Goal: Information Seeking & Learning: Learn about a topic

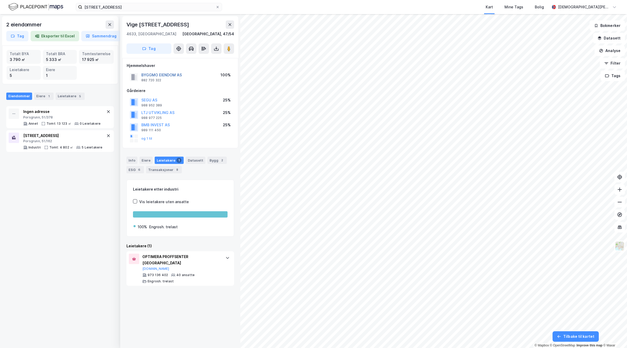
click at [0, 0] on button "BYGGMO EIENDOM AS" at bounding box center [0, 0] width 0 height 0
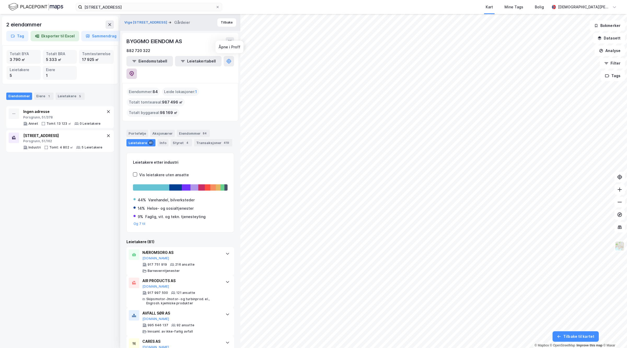
click at [134, 71] on icon at bounding box center [131, 73] width 5 height 5
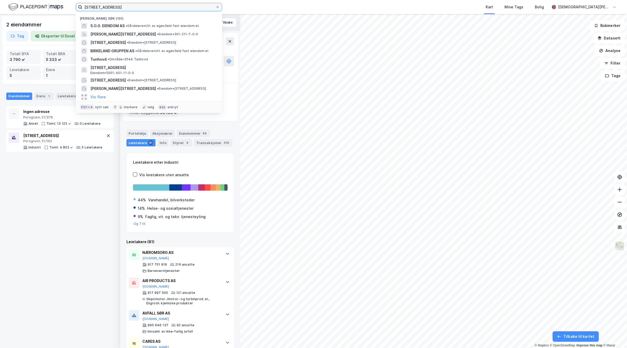
drag, startPoint x: 145, startPoint y: 9, endPoint x: 0, endPoint y: 4, distance: 145.2
click at [0, 4] on div "Floodmyrvegen 26 Nylige søk (101) S.O.G. EIENDOM AS • Gårdeiere • Utl. av egen/…" at bounding box center [313, 7] width 627 height 14
paste input "L T L As"
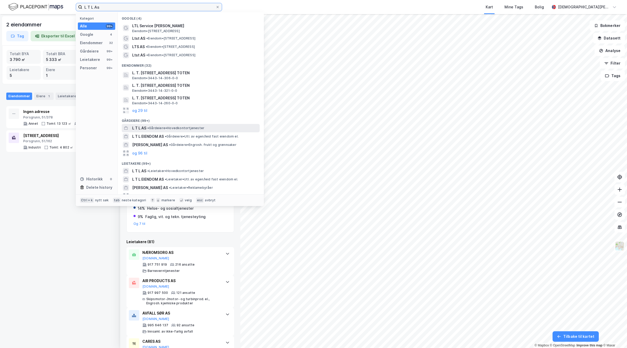
type input "L T L As"
click at [157, 126] on span "• Gårdeiere • Hovedkontortjenester" at bounding box center [175, 128] width 57 height 4
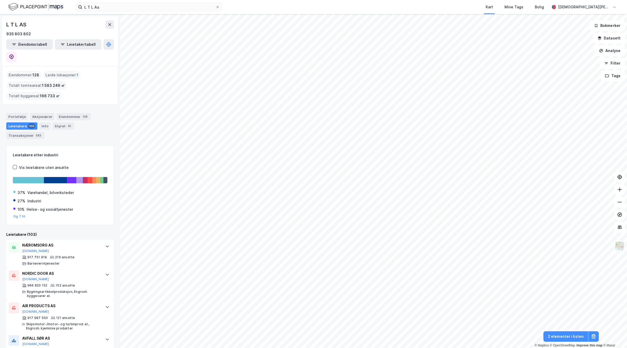
click at [36, 2] on img at bounding box center [35, 6] width 55 height 9
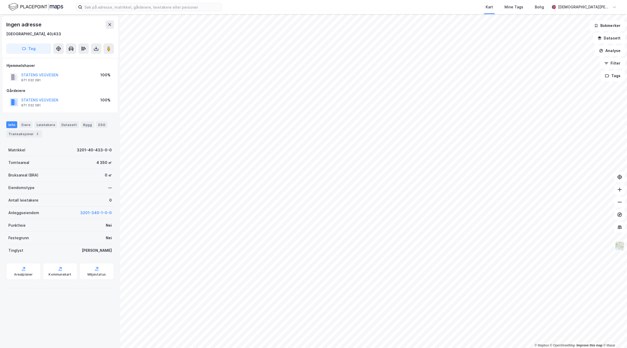
drag, startPoint x: 112, startPoint y: 155, endPoint x: 315, endPoint y: 7, distance: 251.1
click at [315, 7] on div "Kart Mine Tags Bolig [PERSON_NAME] © Mapbox © OpenStreetMap Improve this map © …" at bounding box center [313, 174] width 627 height 348
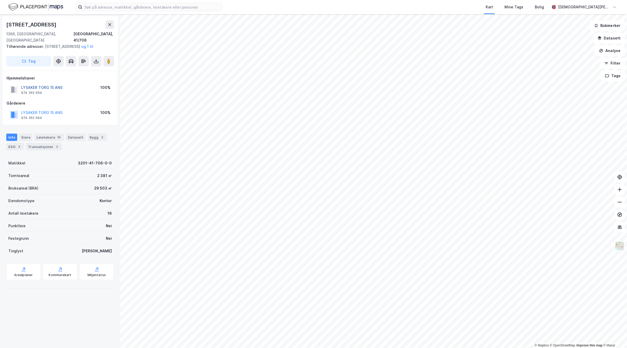
click at [0, 0] on button "LYSAKER TORG 15 ANS" at bounding box center [0, 0] width 0 height 0
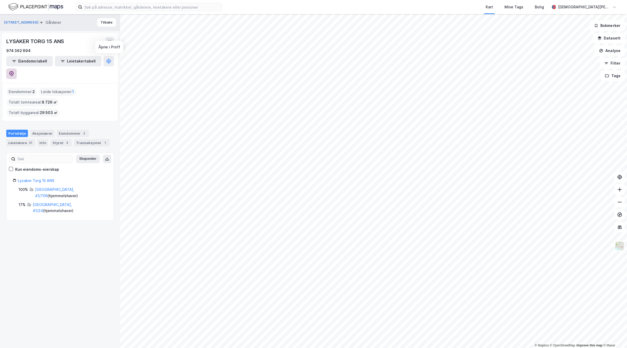
click at [14, 71] on icon at bounding box center [11, 73] width 5 height 5
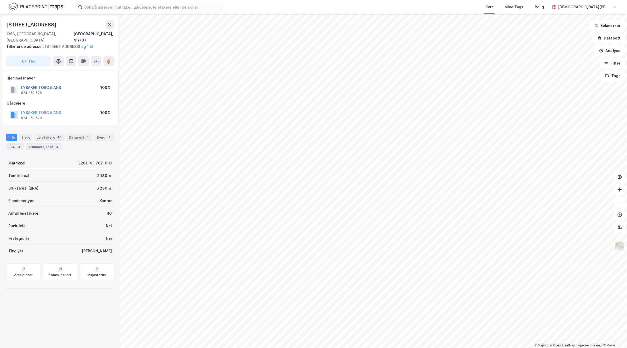
click at [0, 0] on button "LYSAKER TORG 5 ANS" at bounding box center [0, 0] width 0 height 0
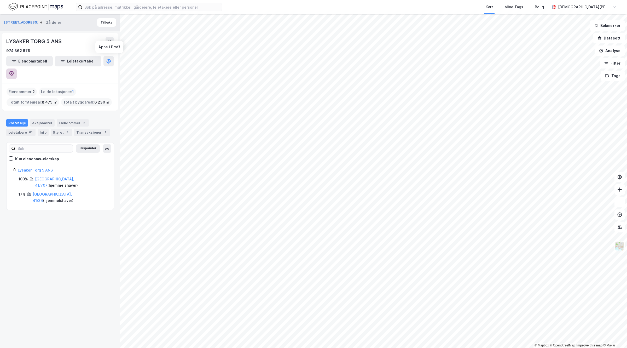
click at [14, 71] on icon at bounding box center [11, 73] width 5 height 5
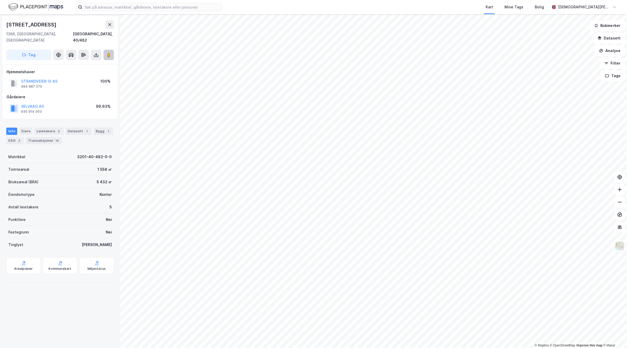
click at [112, 50] on button at bounding box center [109, 55] width 10 height 10
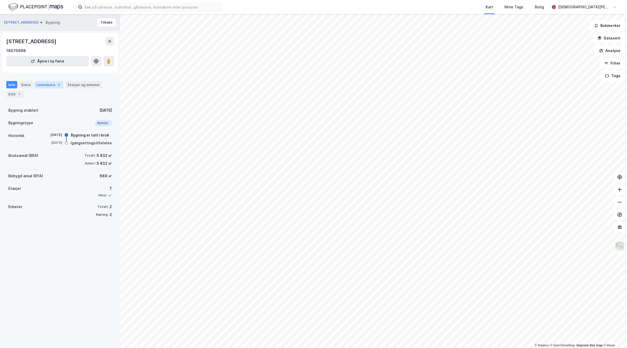
click at [45, 82] on div "Leietakere 5" at bounding box center [49, 84] width 29 height 7
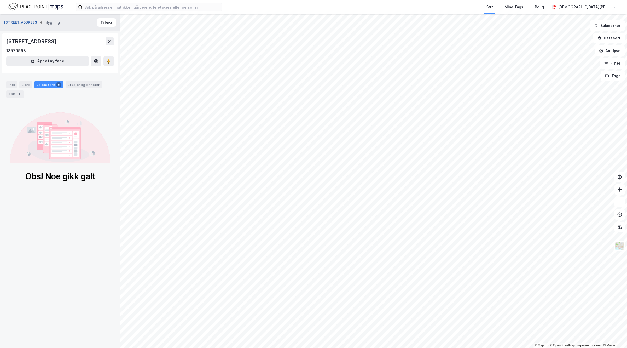
click at [20, 21] on button "[STREET_ADDRESS]" at bounding box center [21, 22] width 35 height 5
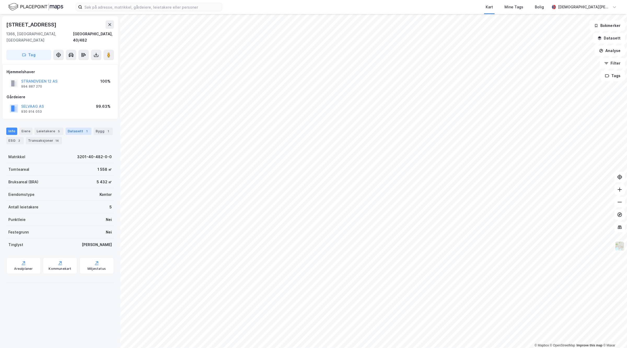
click at [74, 128] on div "Datasett 1" at bounding box center [79, 131] width 26 height 7
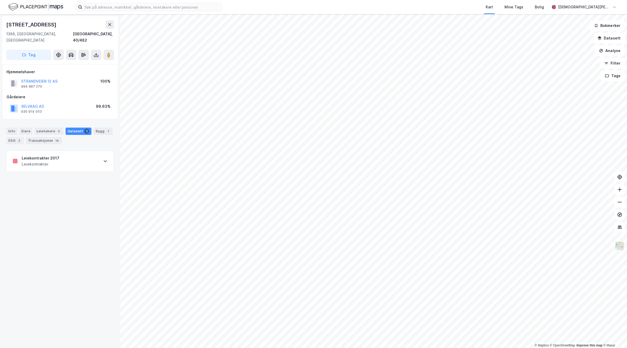
click at [48, 161] on div "Leiekontrakter" at bounding box center [41, 164] width 38 height 6
click at [50, 137] on div "Transaksjoner 14" at bounding box center [44, 140] width 36 height 7
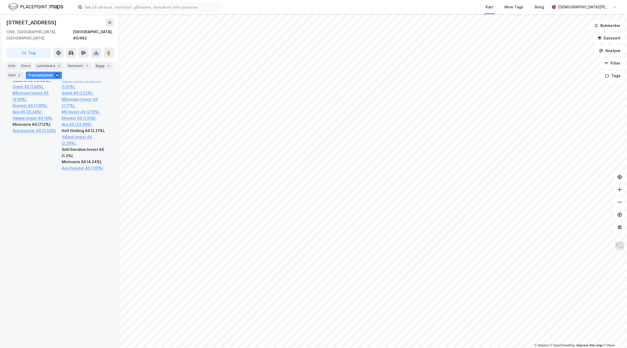
scroll to position [534, 0]
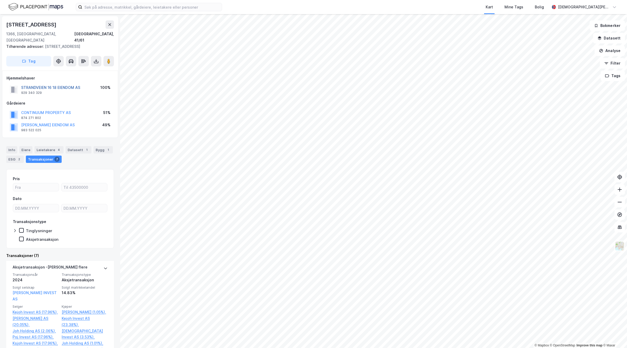
click at [0, 0] on button "STRANDVEIEN 16 18 EIENDOM AS" at bounding box center [0, 0] width 0 height 0
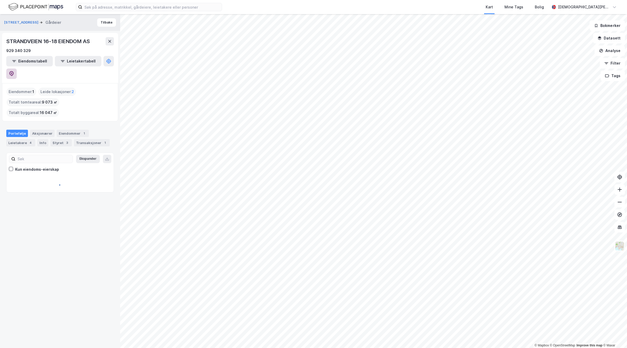
click at [113, 61] on div "STRANDVEIEN 16-18 EIENDOM AS 929 340 329 Eiendomstabell Leietakertabell" at bounding box center [60, 58] width 116 height 50
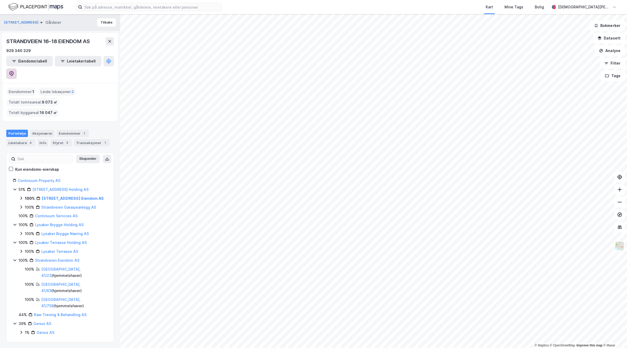
click at [14, 71] on icon at bounding box center [11, 73] width 4 height 5
